Goal: Navigation & Orientation: Find specific page/section

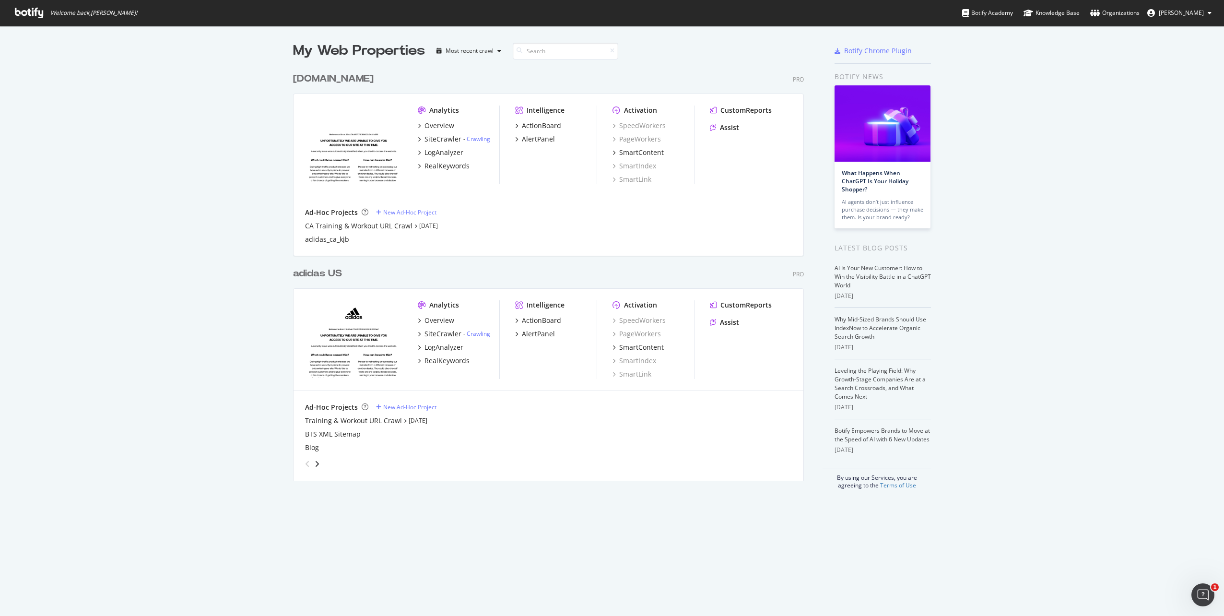
click at [1173, 14] on span "[PERSON_NAME]" at bounding box center [1180, 13] width 45 height 8
click at [1180, 78] on span "adidas_org" at bounding box center [1168, 74] width 29 height 8
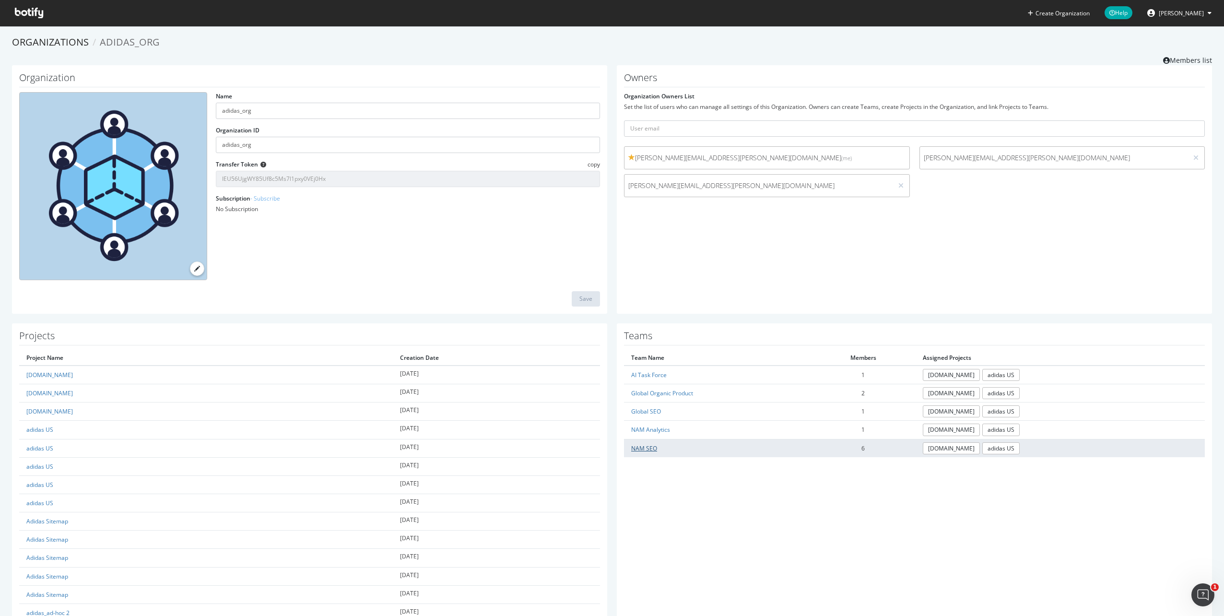
click at [649, 450] on link "NAM SEO" at bounding box center [644, 448] width 26 height 8
